Goal: Task Accomplishment & Management: Manage account settings

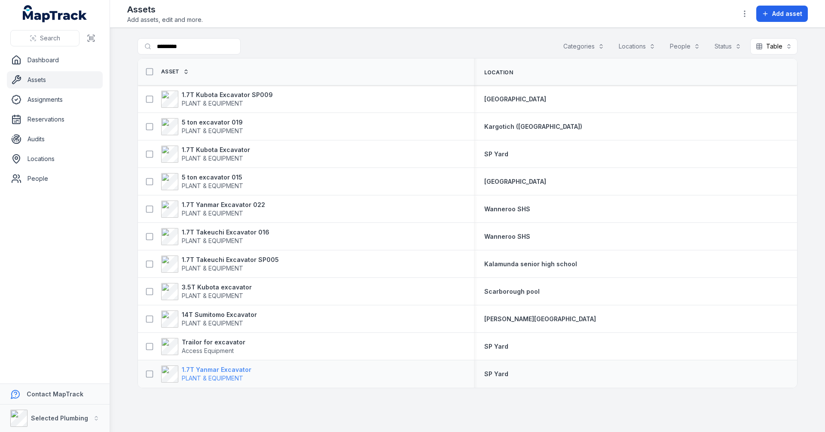
click at [214, 370] on strong "1.7T Yanmar Excavator" at bounding box center [217, 369] width 70 height 9
click at [149, 374] on icon at bounding box center [149, 374] width 9 height 9
click at [494, 413] on icon "button" at bounding box center [492, 411] width 9 height 9
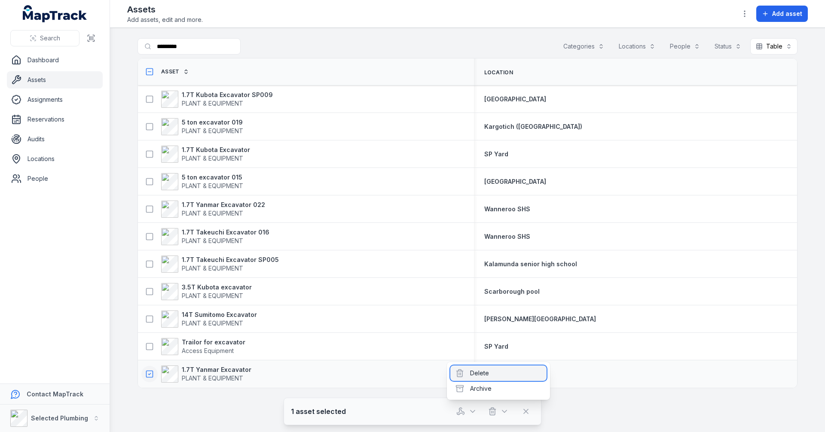
click at [477, 371] on div "Delete" at bounding box center [498, 372] width 96 height 15
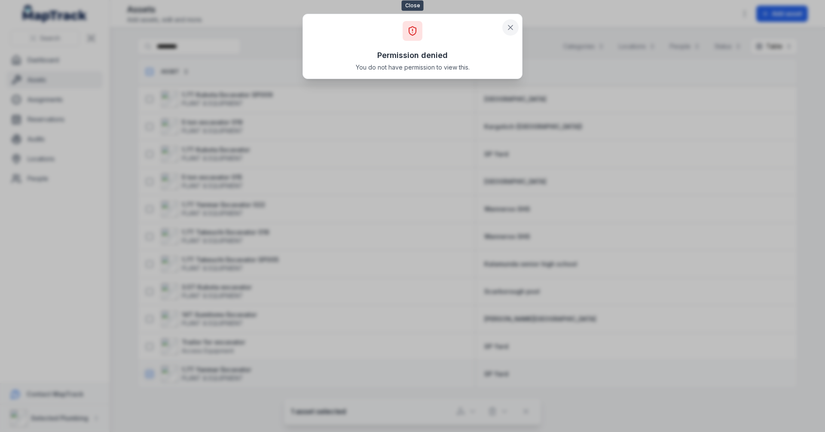
click at [507, 28] on icon at bounding box center [510, 27] width 9 height 9
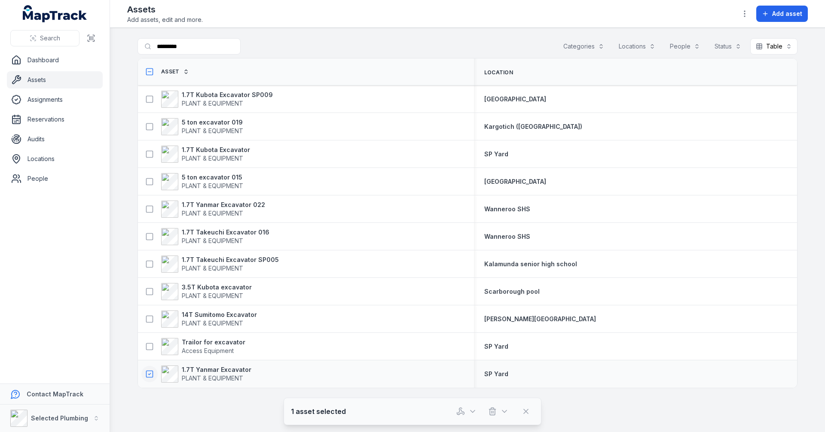
click at [149, 372] on icon at bounding box center [149, 374] width 9 height 9
drag, startPoint x: 230, startPoint y: 370, endPoint x: 224, endPoint y: 390, distance: 20.8
click at [219, 403] on main "Search for assets ********* Categories Locations People Status Table ***** Asse…" at bounding box center [467, 230] width 715 height 404
click at [226, 374] on span "PLANT & EQUIPMENT" at bounding box center [217, 378] width 70 height 9
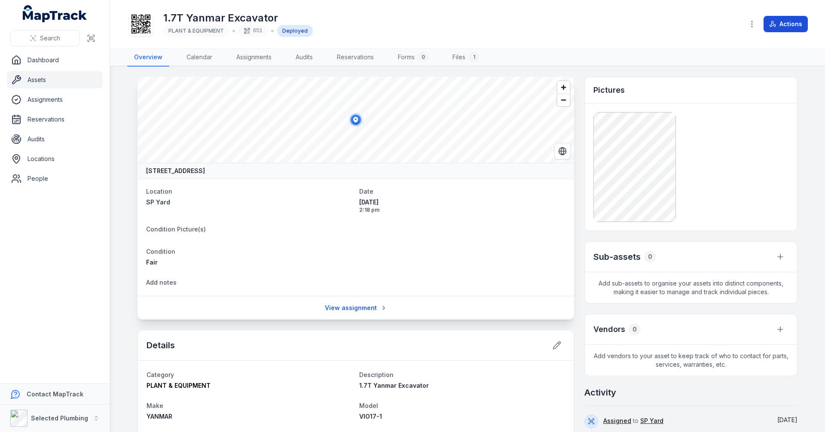
click at [782, 21] on button "Actions" at bounding box center [785, 24] width 44 height 16
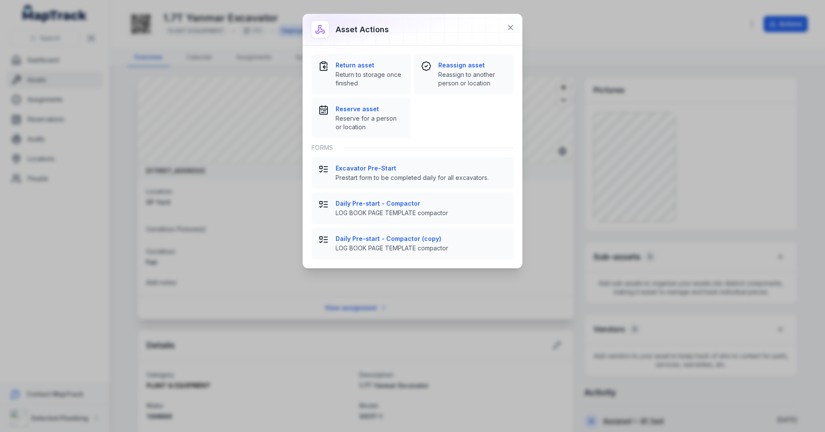
click at [753, 25] on div "Asset actions Return asset Return to storage once finished Reassign asset Reass…" at bounding box center [412, 216] width 825 height 432
click at [508, 28] on icon at bounding box center [510, 27] width 9 height 9
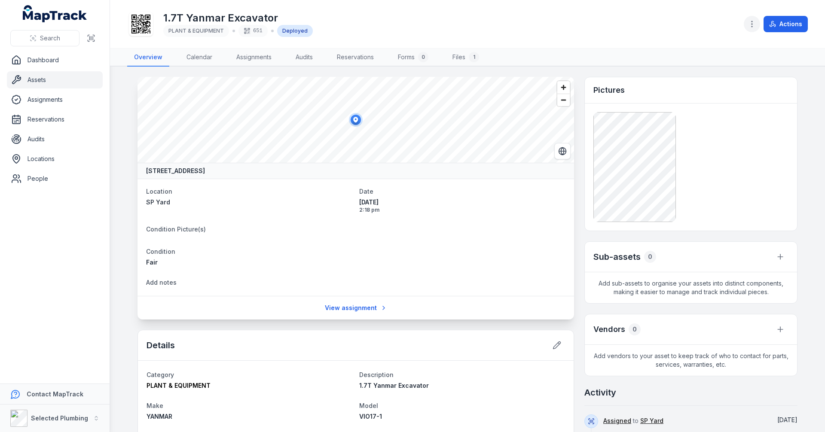
click at [757, 22] on button "button" at bounding box center [751, 24] width 16 height 16
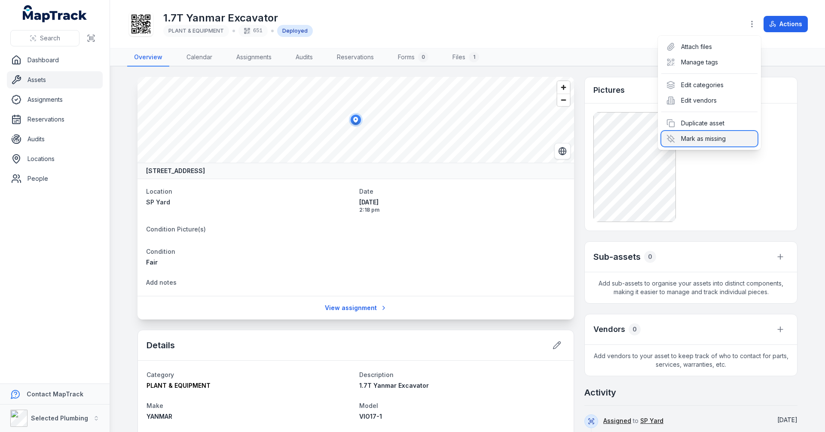
click at [707, 135] on div "Mark as missing" at bounding box center [709, 138] width 96 height 15
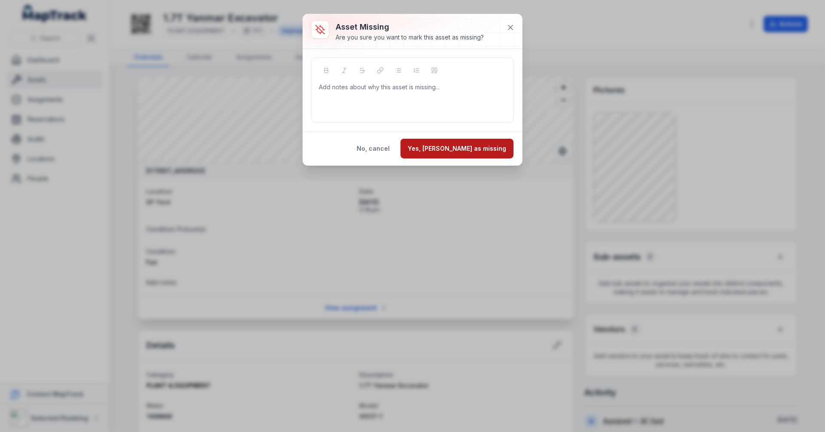
click at [473, 151] on button "Yes, [PERSON_NAME] as missing" at bounding box center [456, 149] width 113 height 20
